Goal: Information Seeking & Learning: Learn about a topic

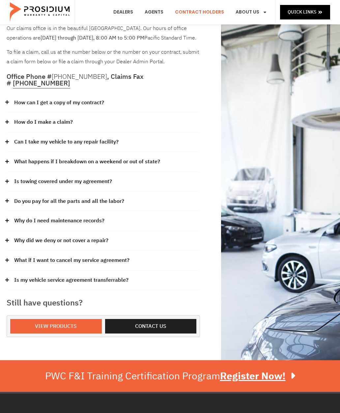
scroll to position [39, 0]
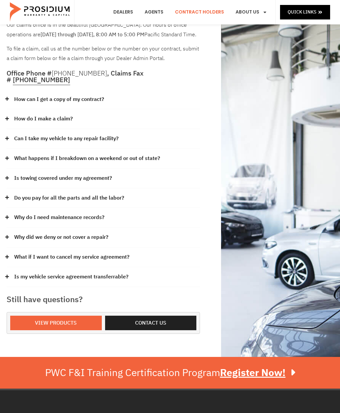
click at [75, 318] on span "View Products" at bounding box center [56, 323] width 42 height 10
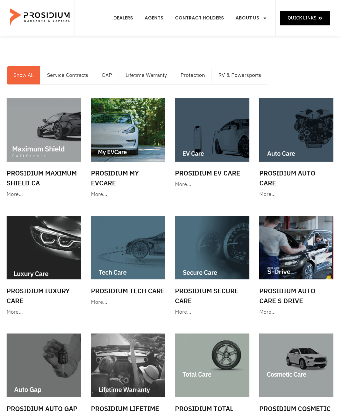
click at [61, 131] on img at bounding box center [44, 130] width 74 height 64
click at [306, 133] on img at bounding box center [296, 130] width 74 height 64
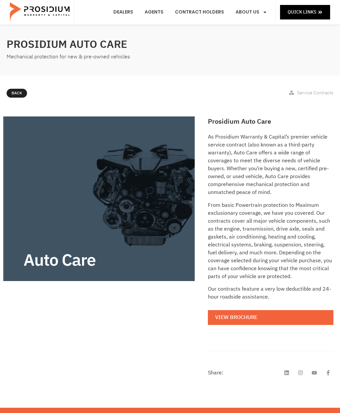
scroll to position [14, 0]
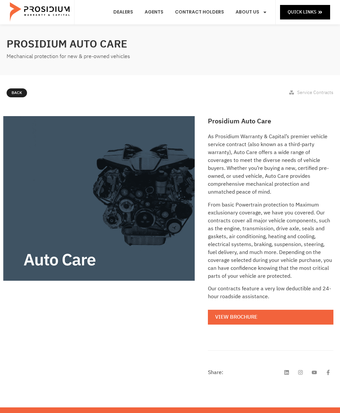
click at [267, 313] on link "View Brochure" at bounding box center [271, 316] width 126 height 15
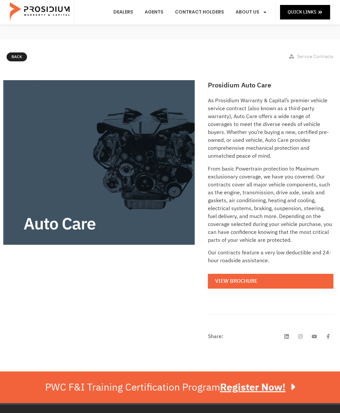
scroll to position [0, 0]
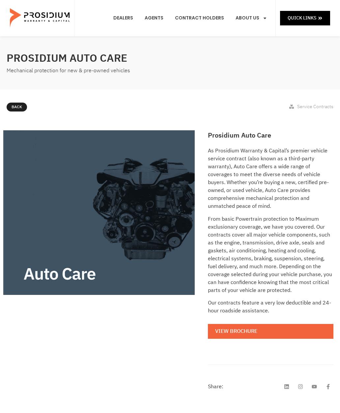
click at [314, 16] on span "Quick Links" at bounding box center [302, 18] width 29 height 8
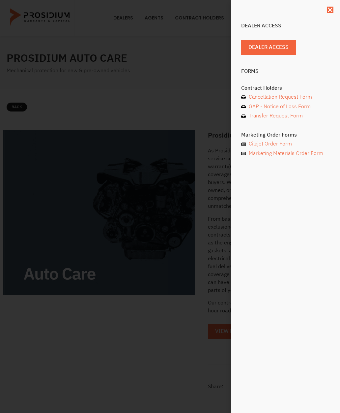
click at [196, 86] on div "Dealer Access Dealer Access Forms Contract Holders Cancellation Request Form GA…" at bounding box center [170, 206] width 340 height 413
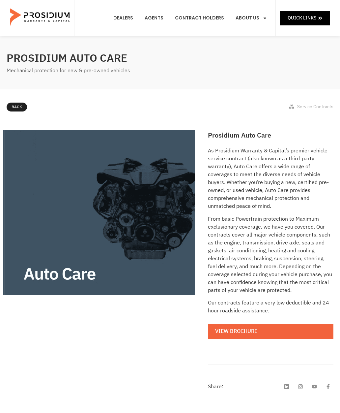
click at [316, 104] on span "Service Contracts" at bounding box center [315, 106] width 36 height 7
click at [318, 105] on span "Service Contracts" at bounding box center [315, 106] width 36 height 7
